Goal: Task Accomplishment & Management: Use online tool/utility

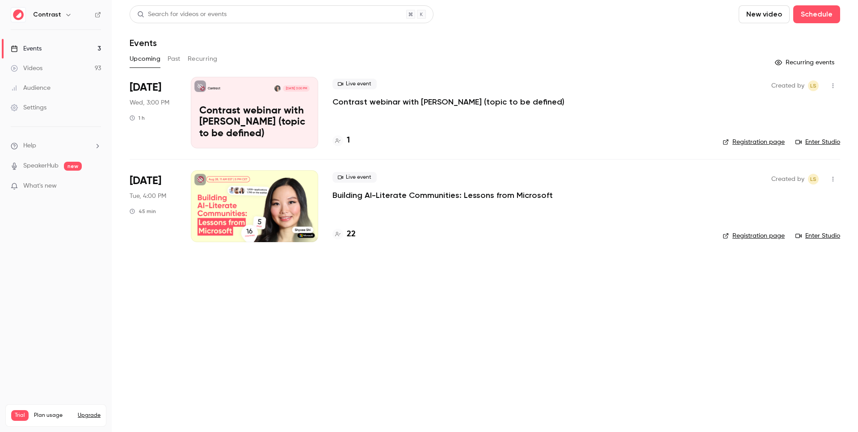
click at [476, 34] on header "Search for videos or events New video Schedule Events" at bounding box center [485, 26] width 711 height 43
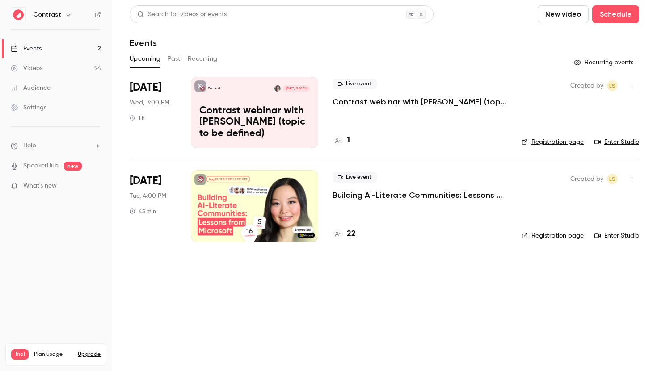
click at [169, 55] on button "Past" at bounding box center [174, 59] width 13 height 14
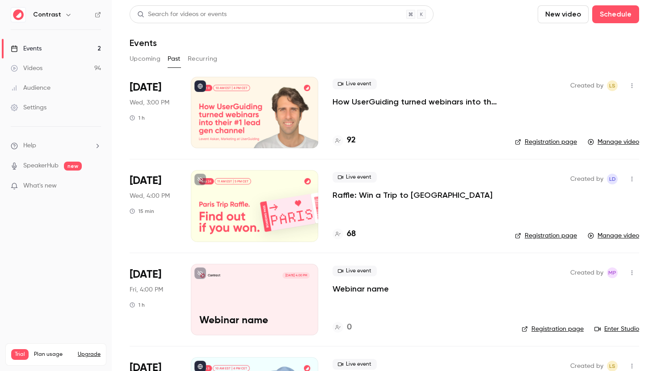
click at [88, 66] on link "Videos 94" at bounding box center [56, 69] width 112 height 20
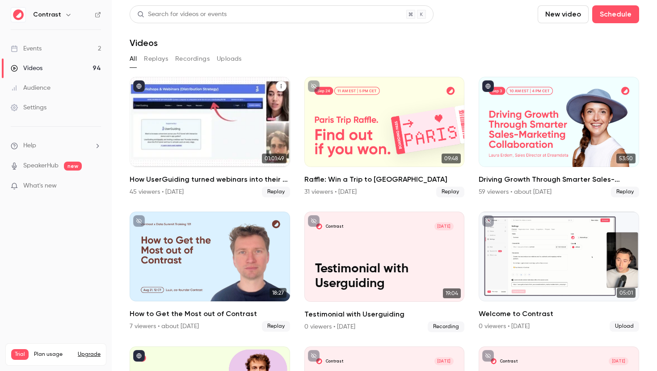
click at [213, 178] on h2 "How UserGuiding turned webinars into their #1 lead gen channel" at bounding box center [210, 179] width 160 height 11
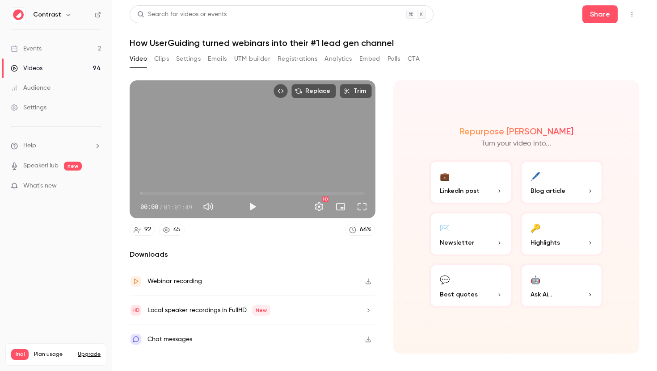
click at [311, 89] on button "Replace" at bounding box center [313, 91] width 45 height 14
